Goal: Task Accomplishment & Management: Use online tool/utility

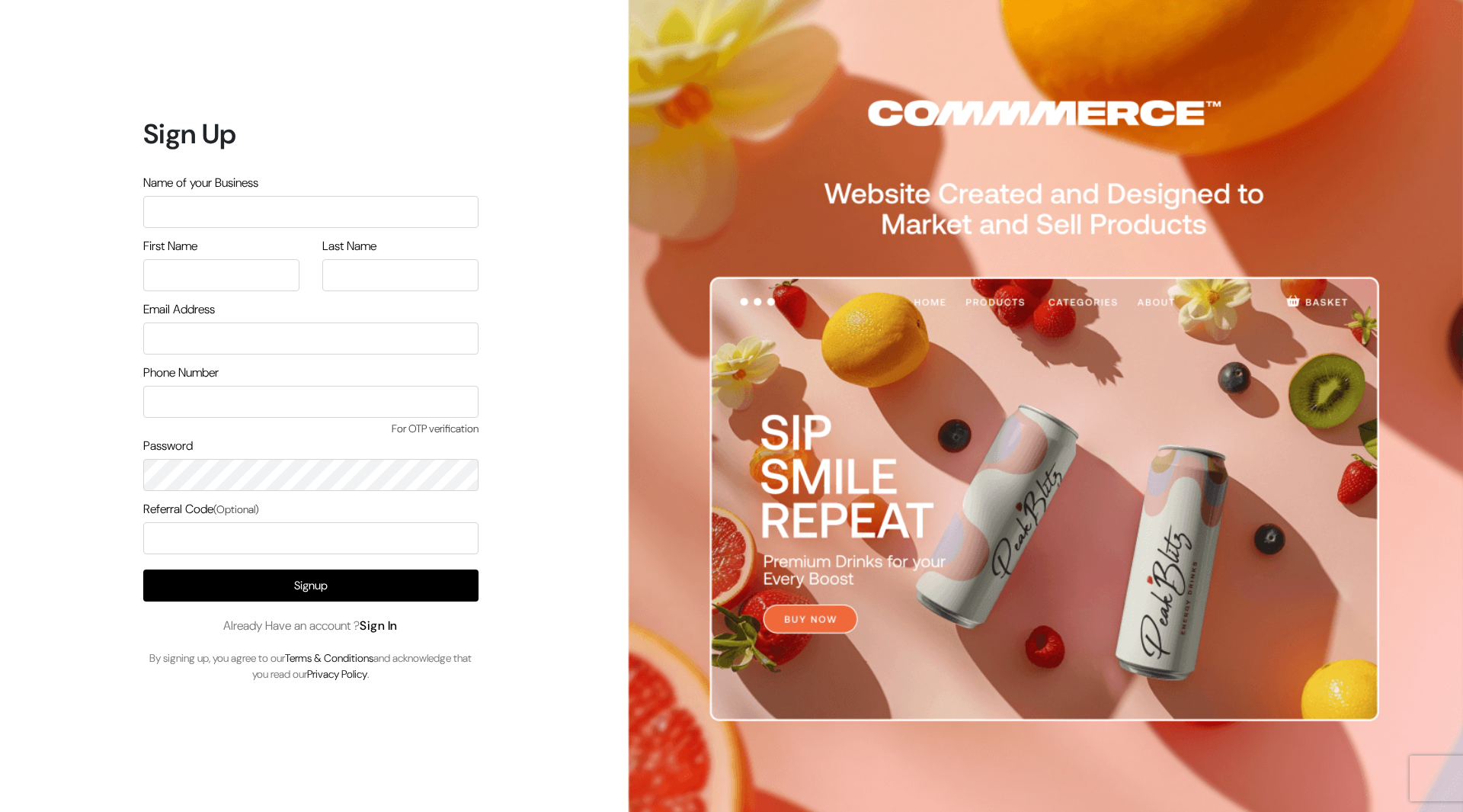
click at [393, 632] on link "Sign In" at bounding box center [379, 626] width 38 height 16
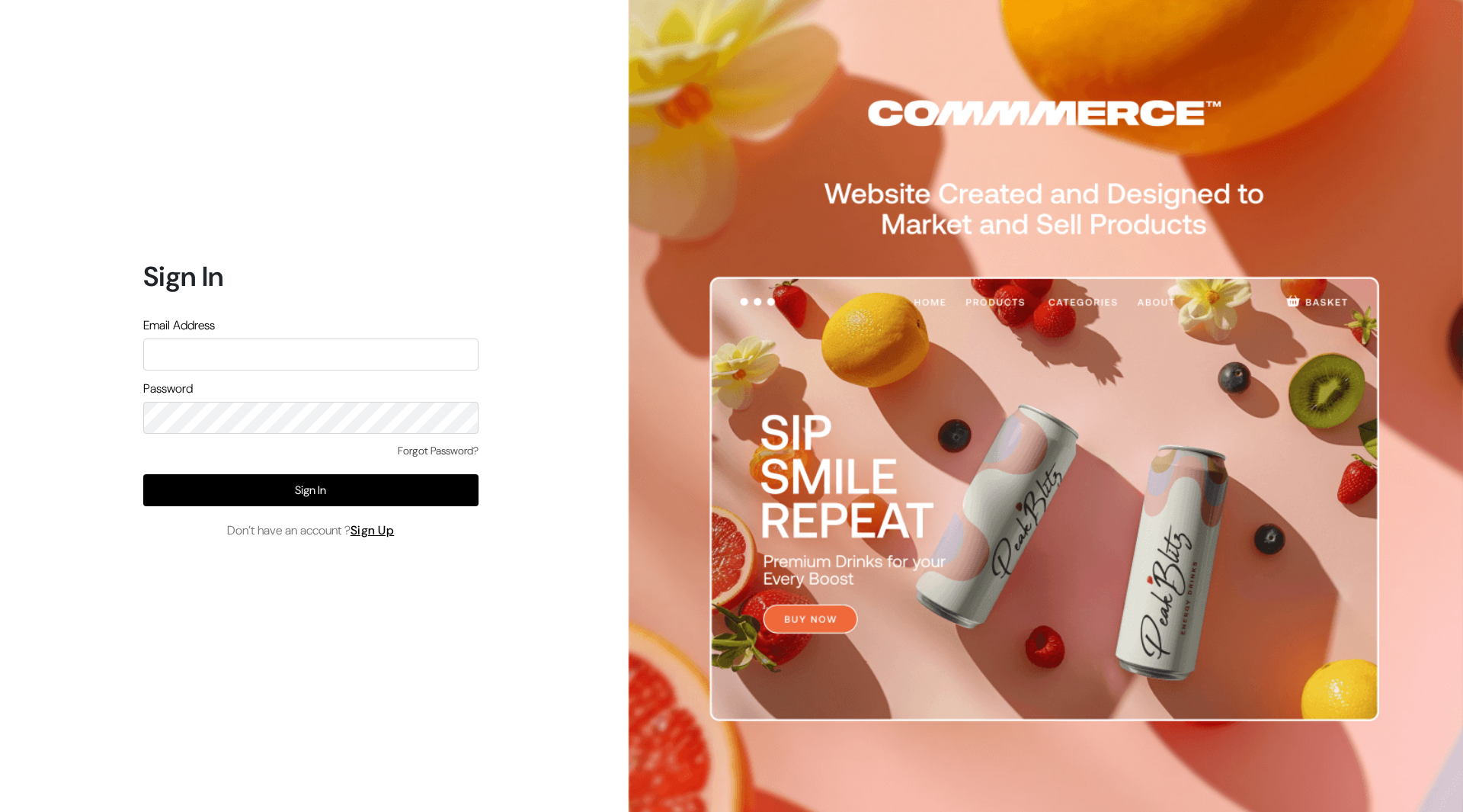
click at [320, 339] on input "text" at bounding box center [311, 354] width 335 height 32
type input "demo@outdocart.in"
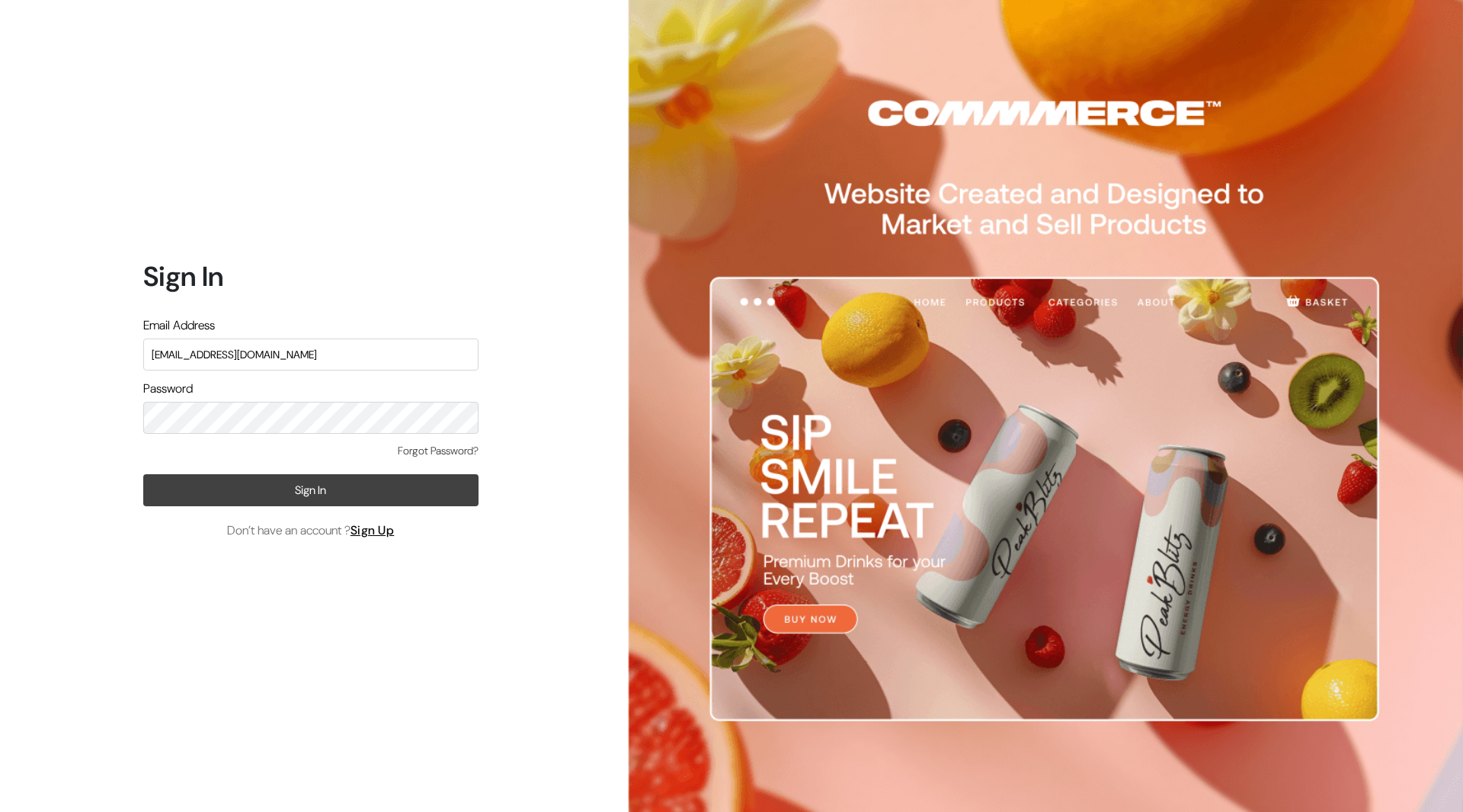
click at [322, 481] on button "Sign In" at bounding box center [311, 490] width 335 height 32
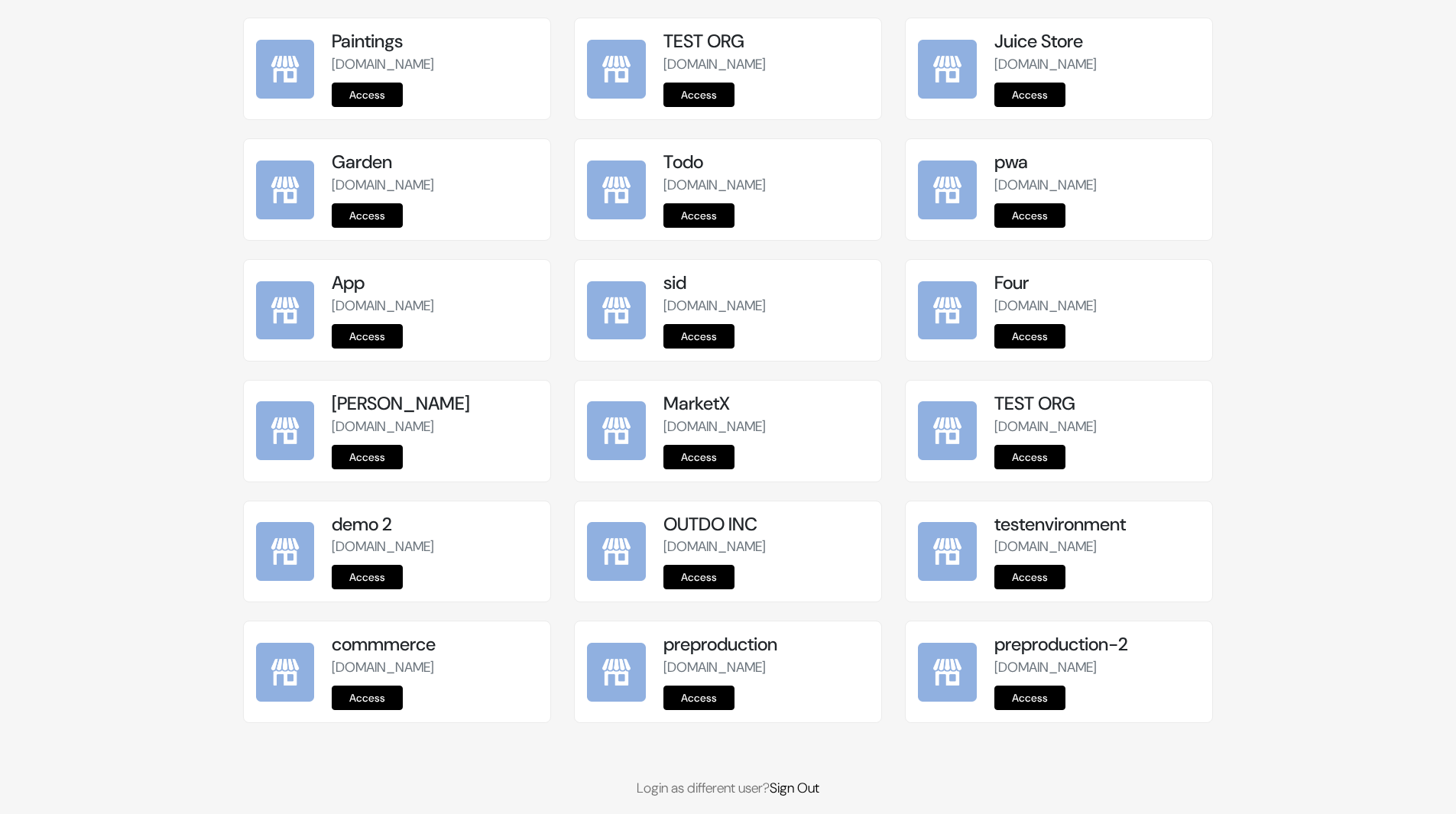
scroll to position [1692, 0]
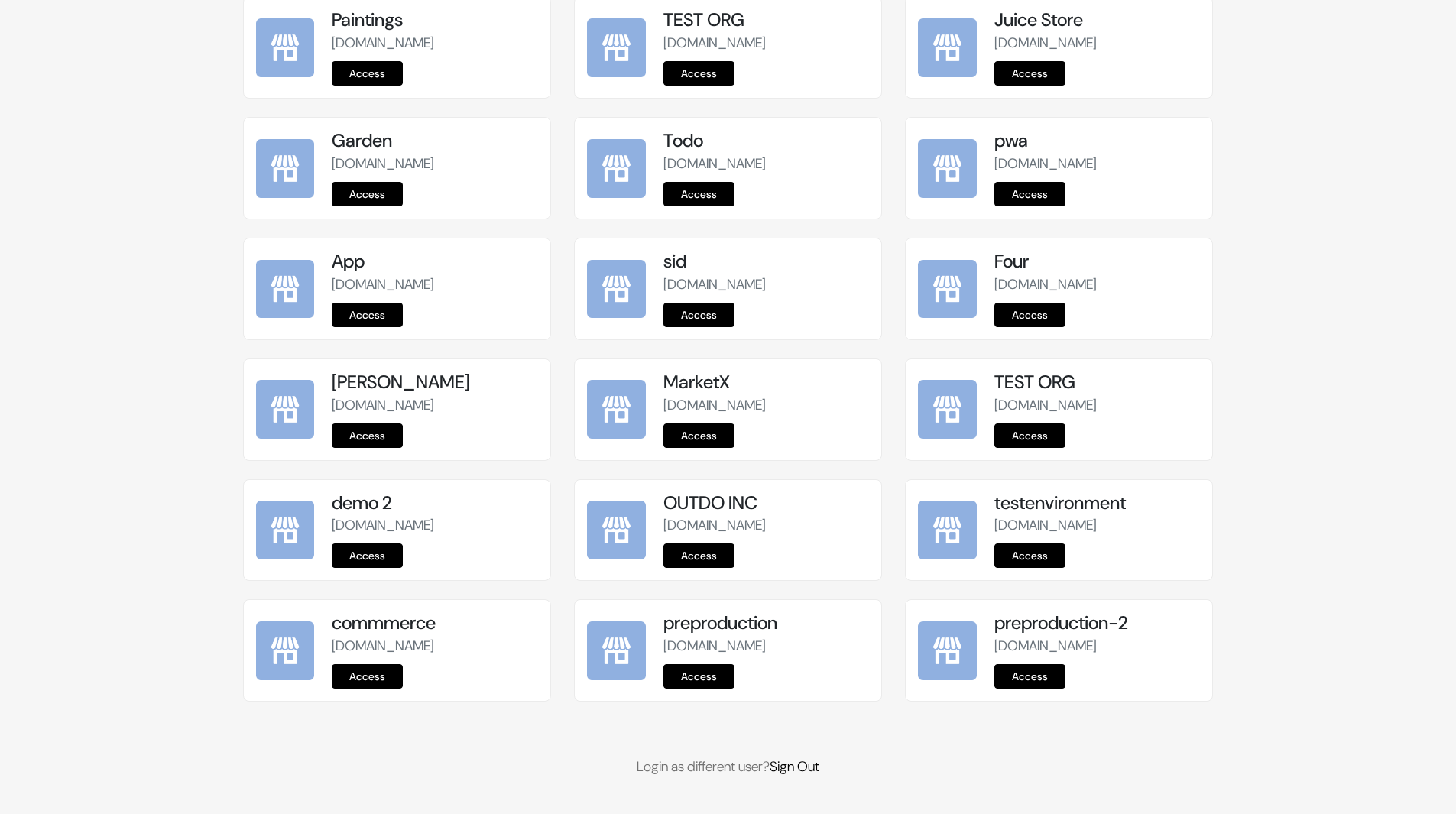
click at [686, 677] on link "Access" at bounding box center [698, 676] width 71 height 25
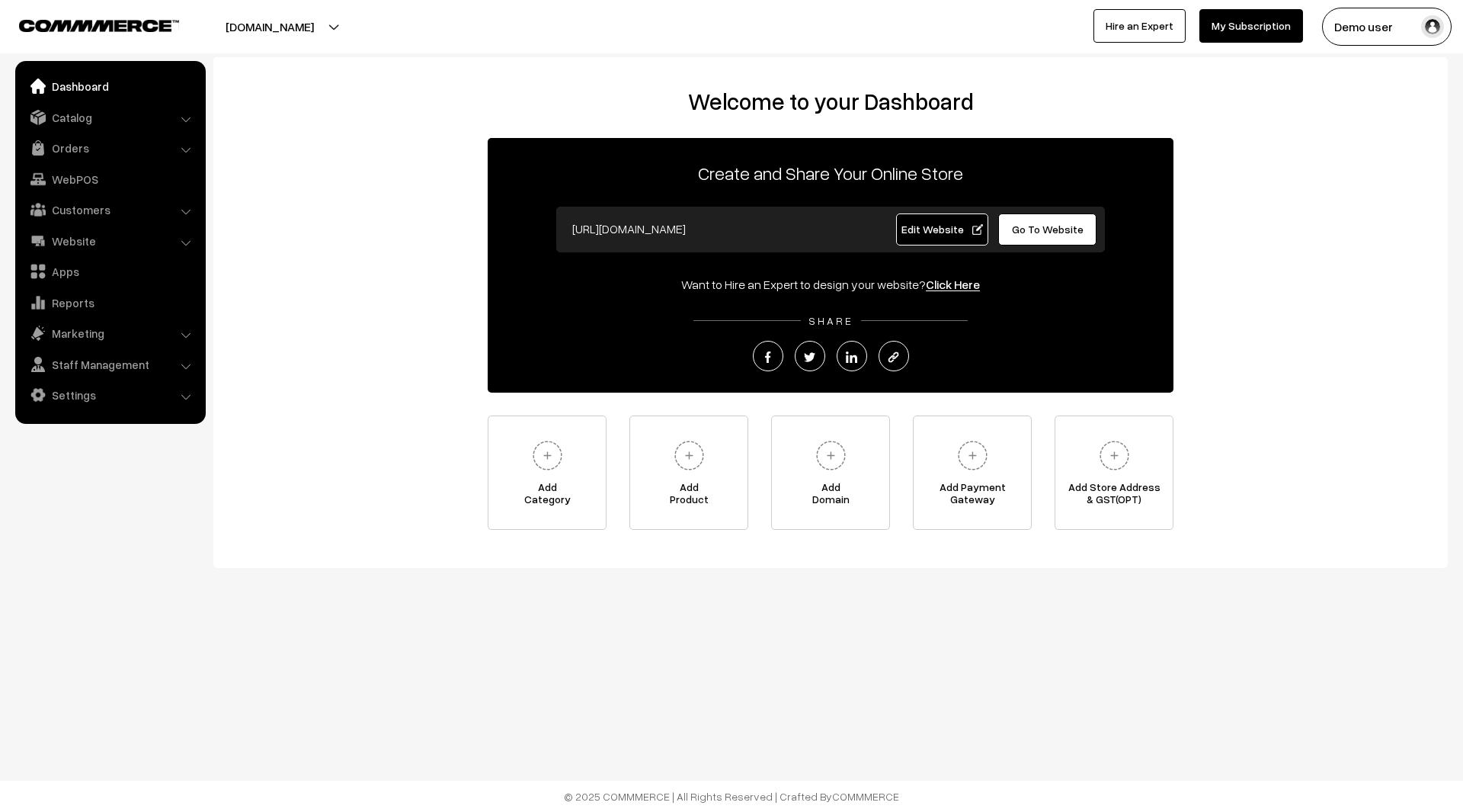
click at [952, 224] on span "Edit Website" at bounding box center [942, 229] width 82 height 13
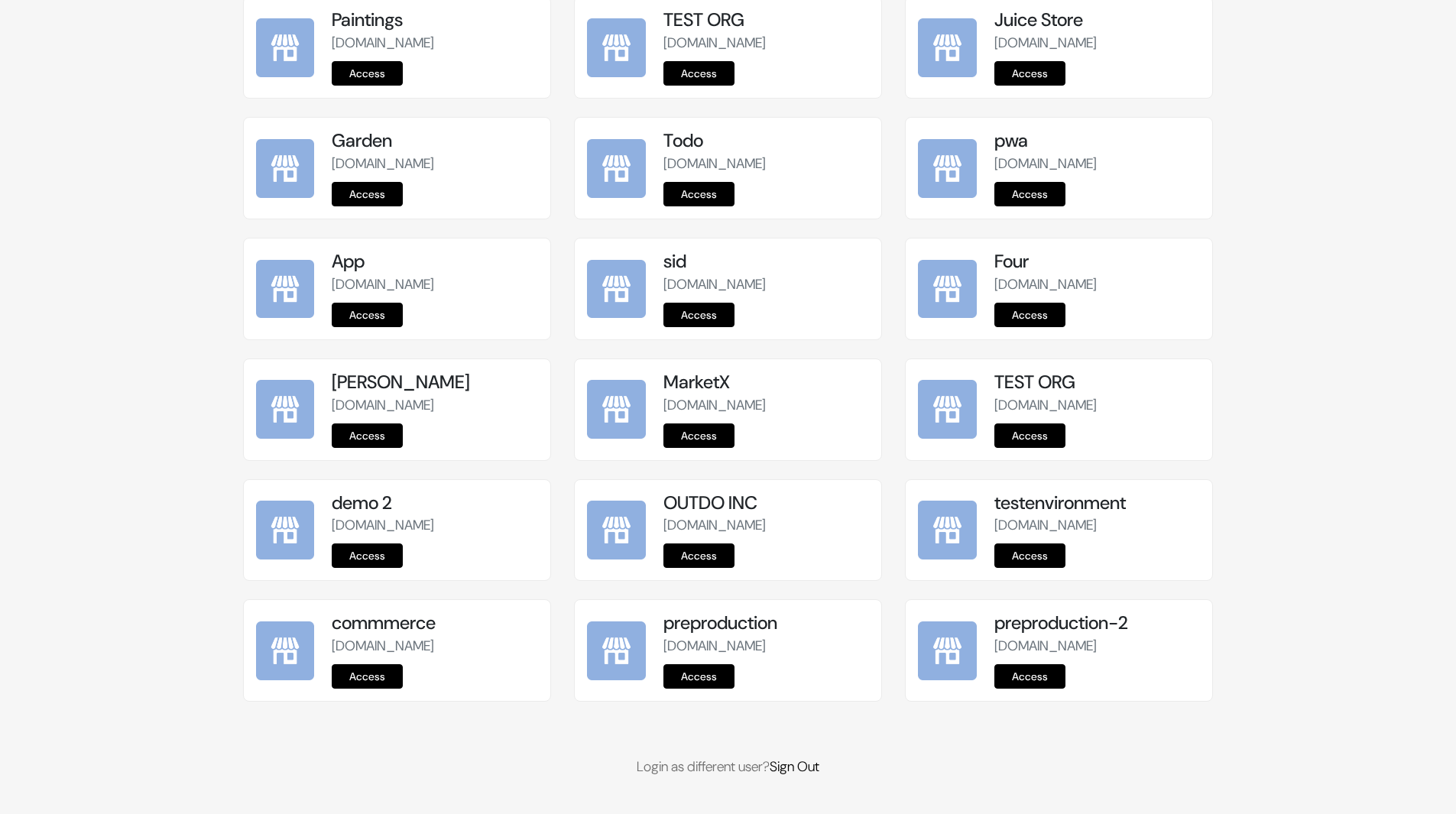
scroll to position [1692, 0]
click at [696, 662] on div "preproduction [DOMAIN_NAME] Access" at bounding box center [766, 650] width 206 height 76
click at [697, 670] on link "Access" at bounding box center [698, 676] width 71 height 25
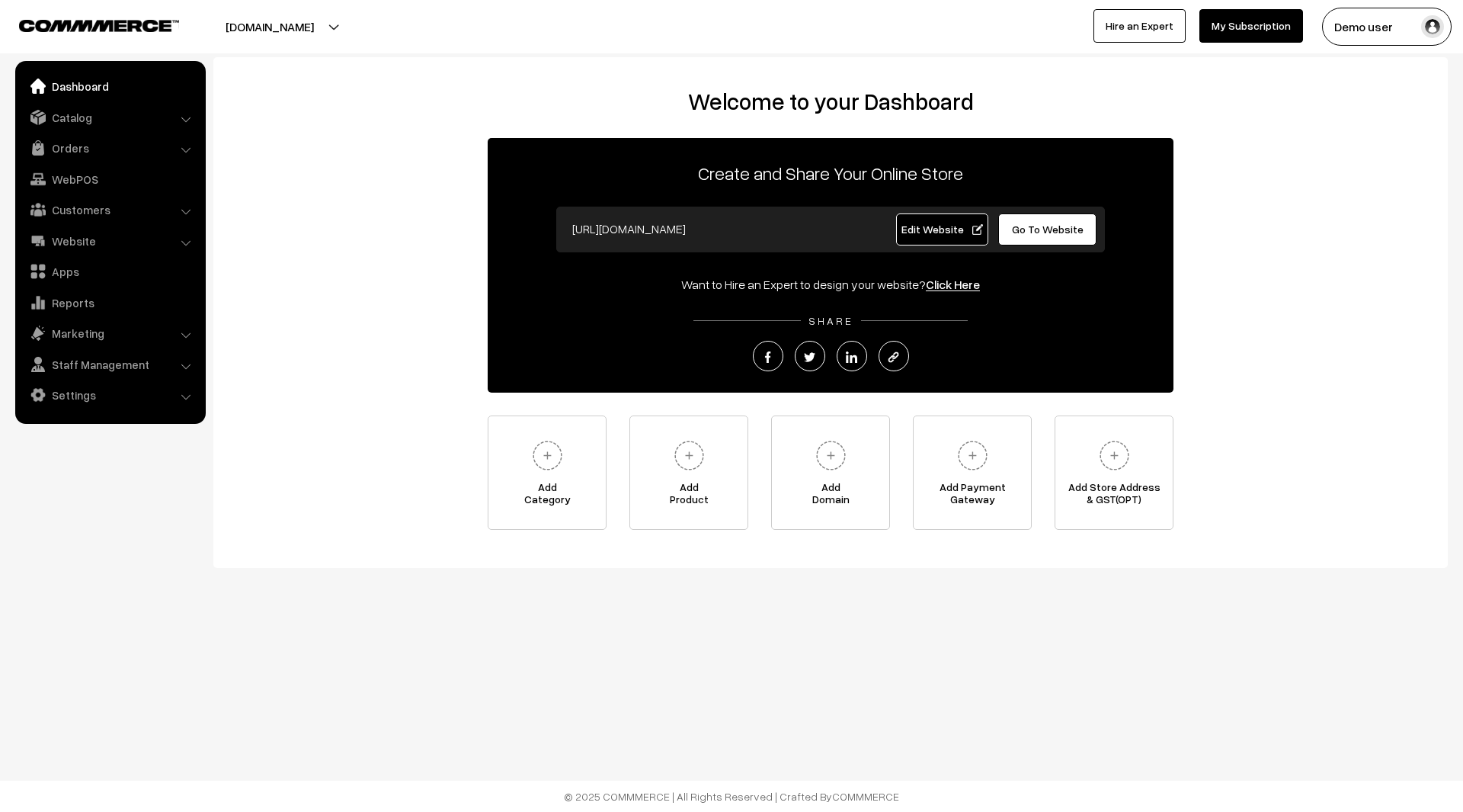
click at [943, 228] on span "Edit Website" at bounding box center [942, 229] width 82 height 13
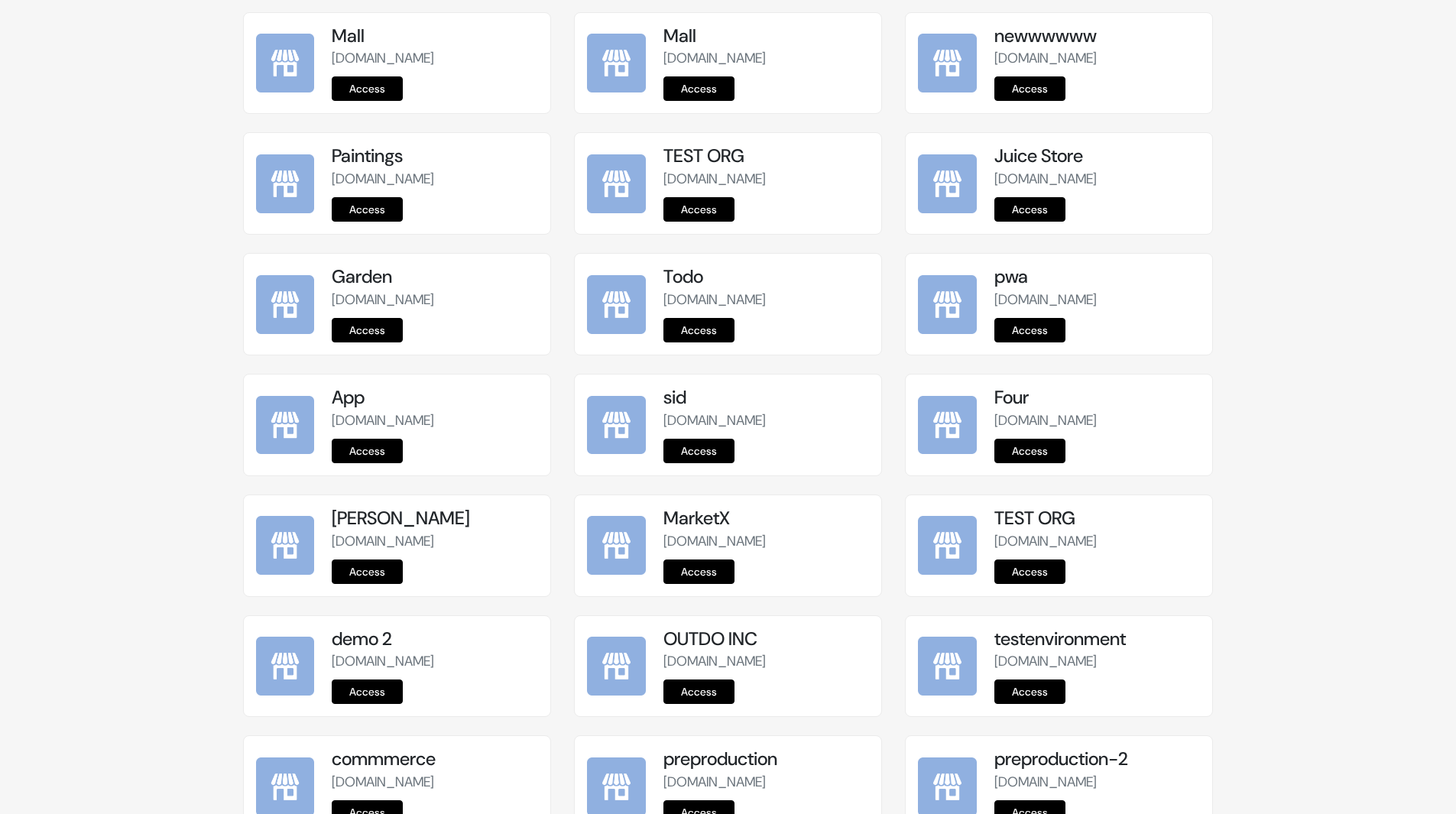
scroll to position [1692, 0]
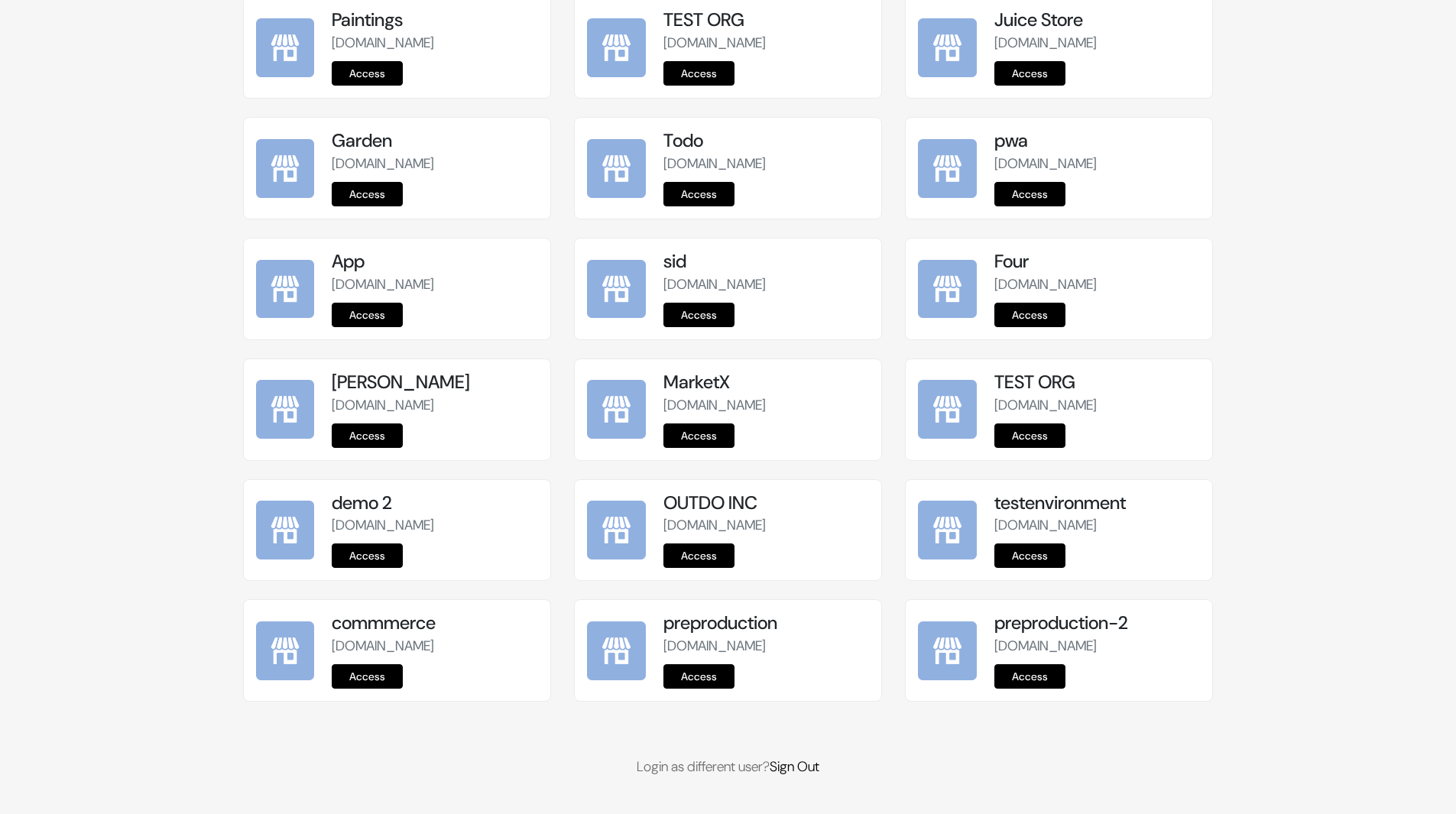
click at [701, 681] on link "Access" at bounding box center [698, 676] width 71 height 25
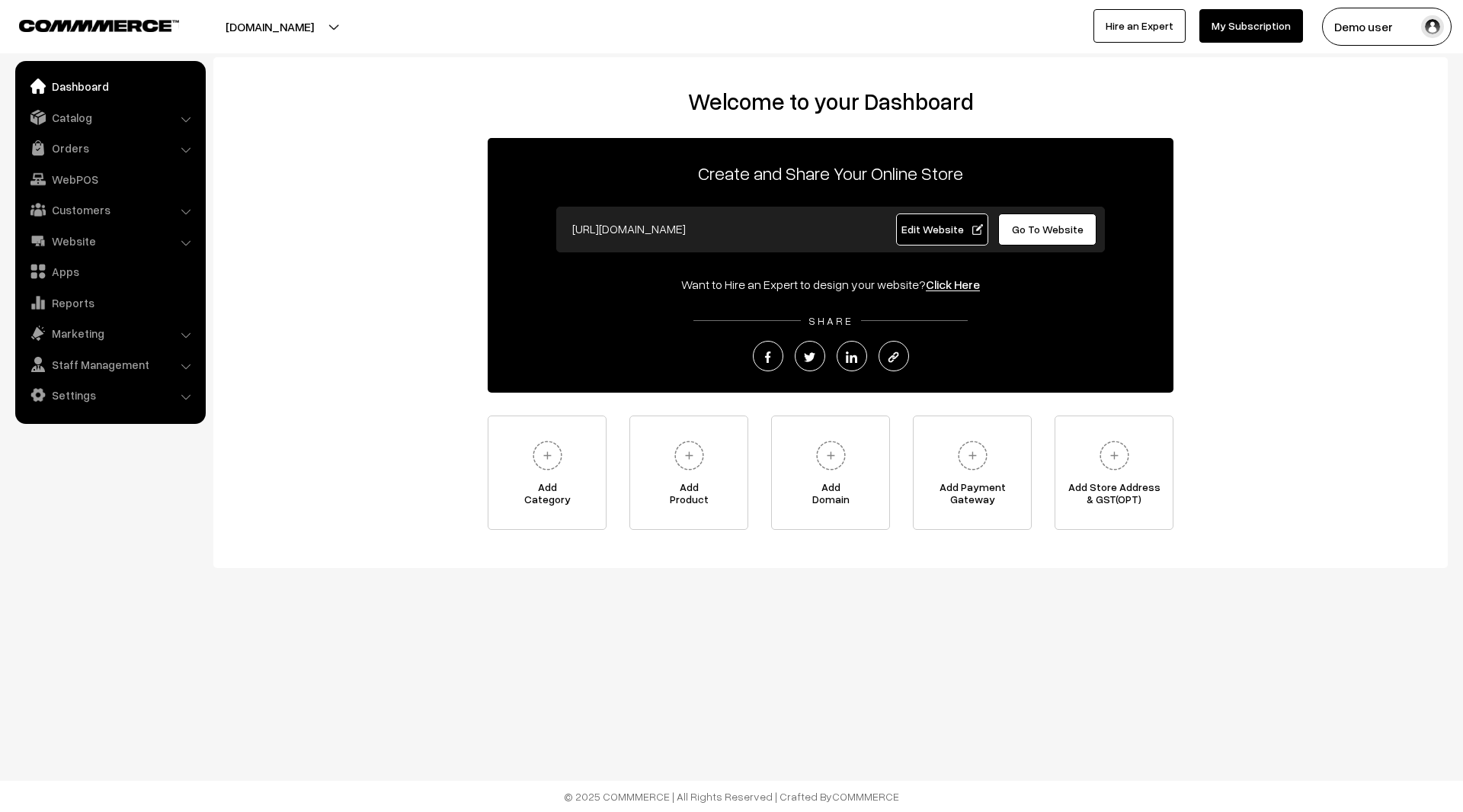
click at [952, 236] on link "Edit Website" at bounding box center [942, 229] width 93 height 32
